Goal: Transaction & Acquisition: Purchase product/service

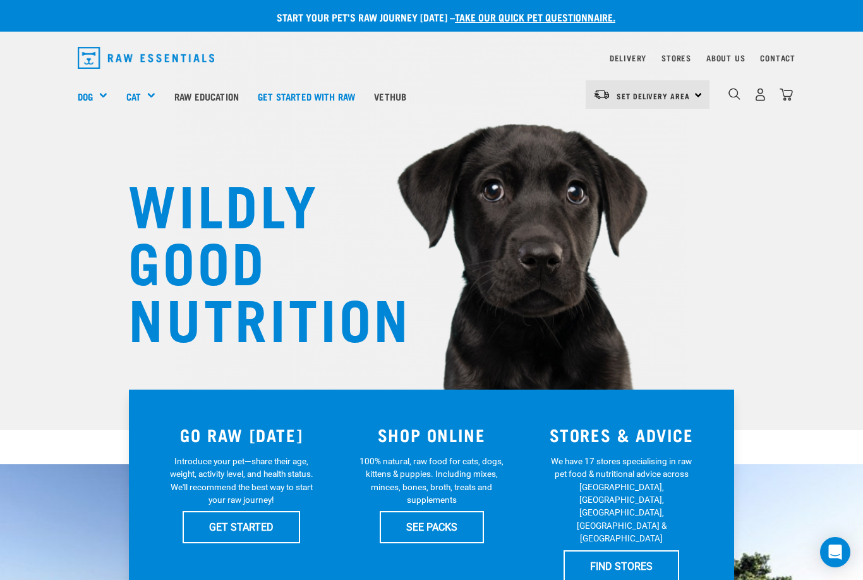
click at [728, 99] on div "dropdown navigation" at bounding box center [734, 94] width 13 height 13
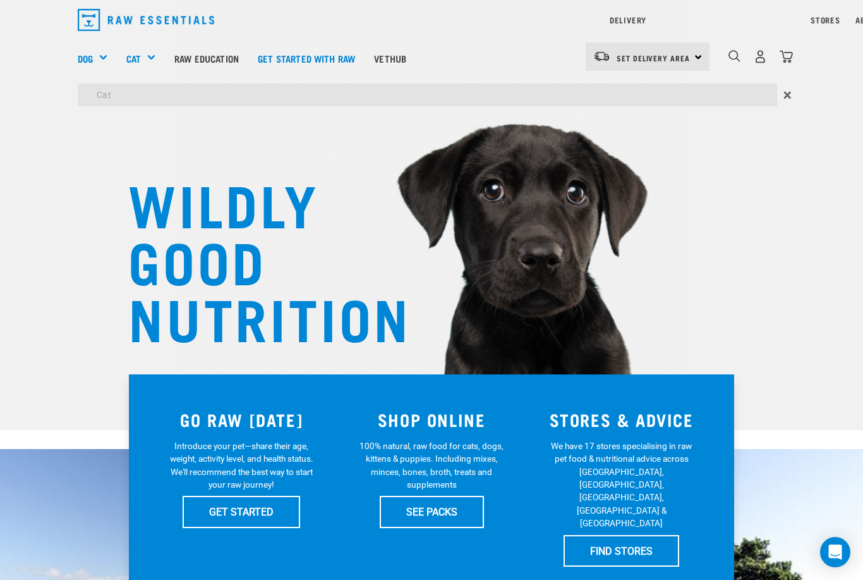
type input "Cat"
click at [162, 65] on div "Delivery Stores About Us Contact Set Delivery Area" at bounding box center [431, 56] width 863 height 113
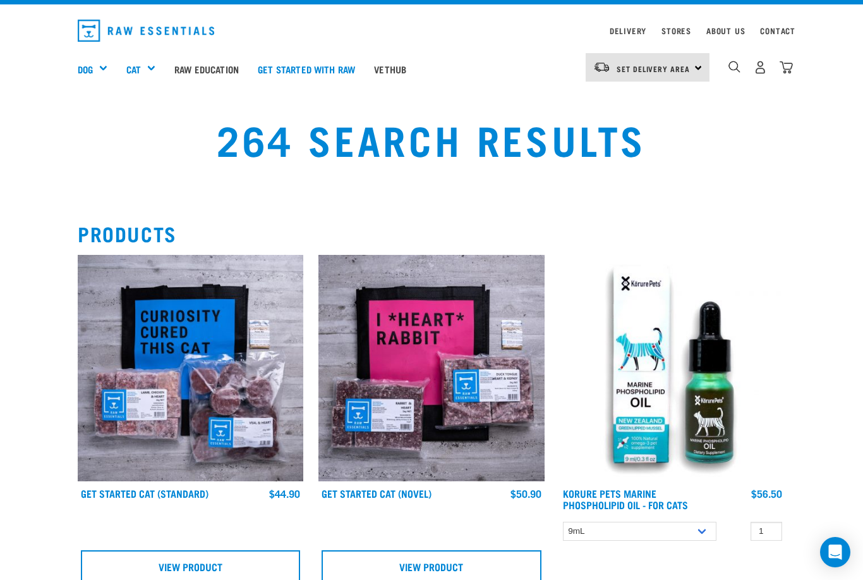
scroll to position [30, 0]
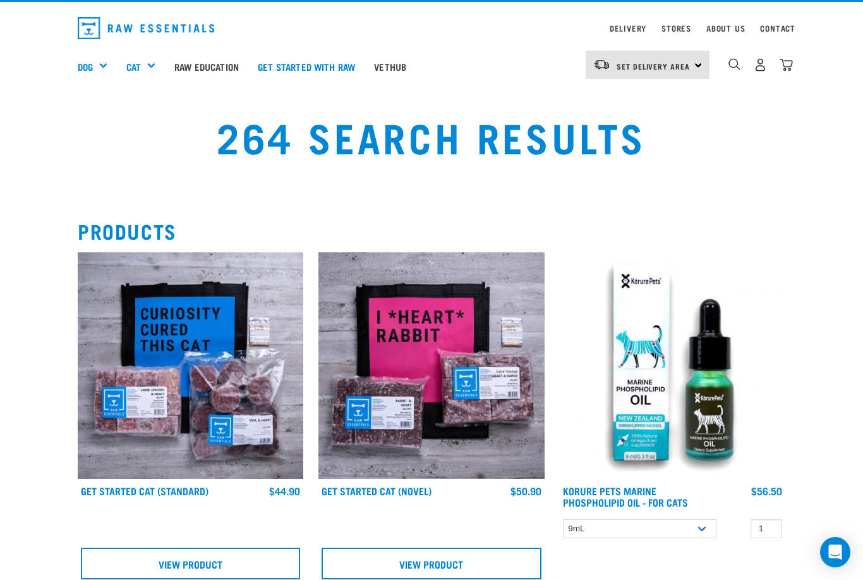
click at [150, 70] on div "Cat" at bounding box center [145, 66] width 39 height 51
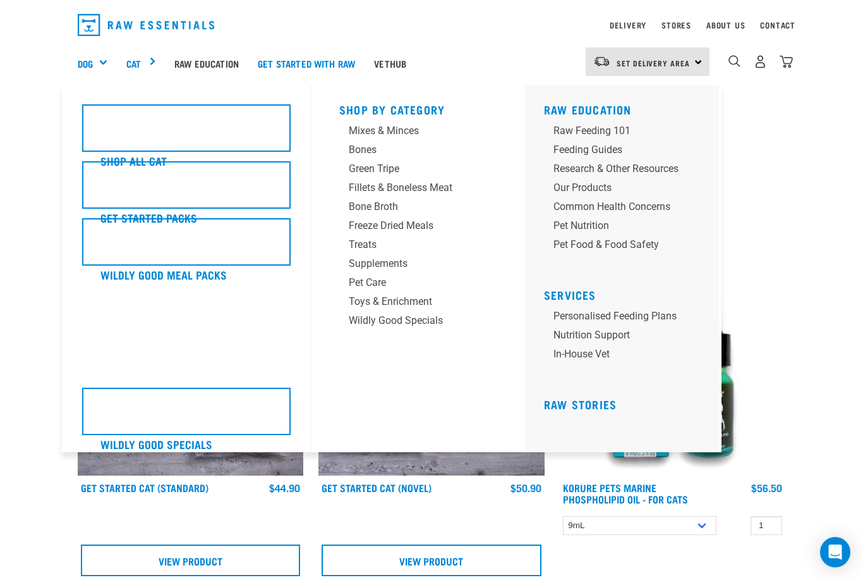
scroll to position [33, 0]
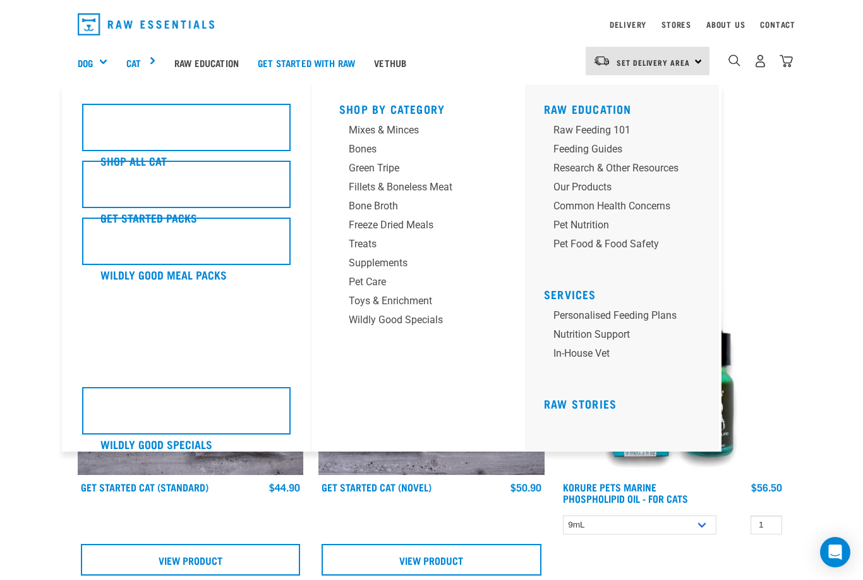
click at [71, 212] on div "Shop All Cat Get Started Packs Wildly Good Meal Packs Wildly Good Specials" at bounding box center [391, 268] width 655 height 367
click at [149, 59] on div "Cat" at bounding box center [145, 62] width 39 height 51
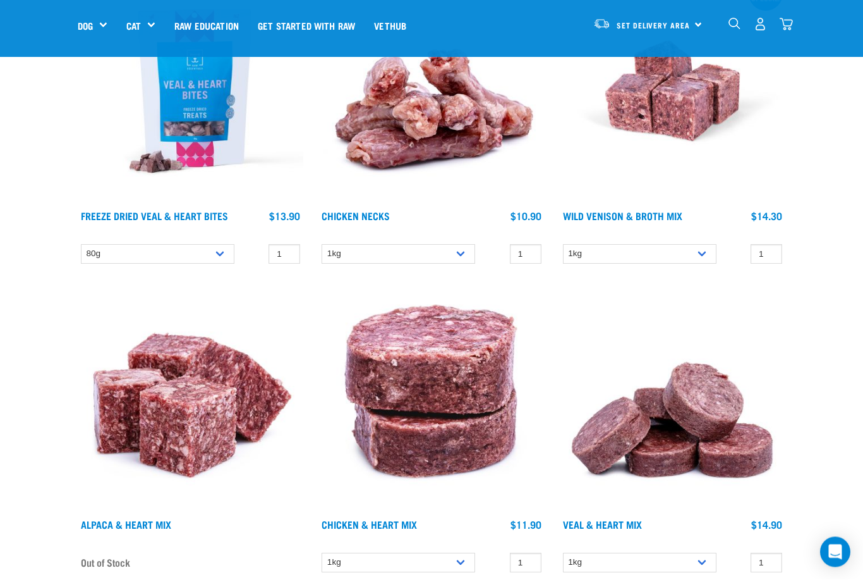
scroll to position [2491, 0]
